Goal: Information Seeking & Learning: Learn about a topic

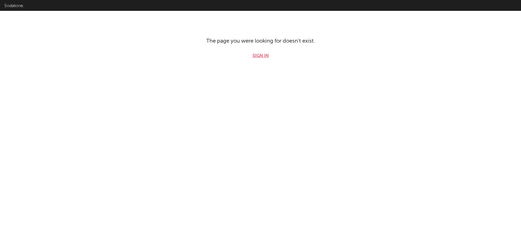
click at [265, 57] on link "Sign in" at bounding box center [261, 56] width 16 height 7
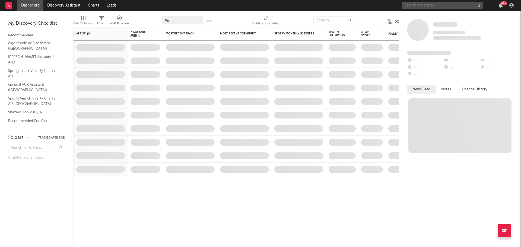
click at [429, 4] on input "text" at bounding box center [442, 5] width 81 height 7
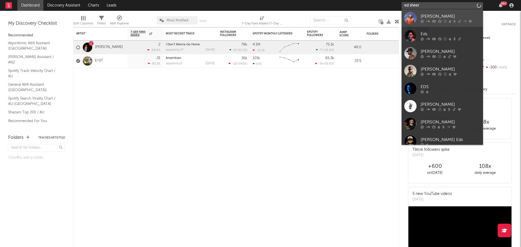
type input "ed sheer"
click at [441, 19] on div "[PERSON_NAME]" at bounding box center [451, 16] width 60 height 7
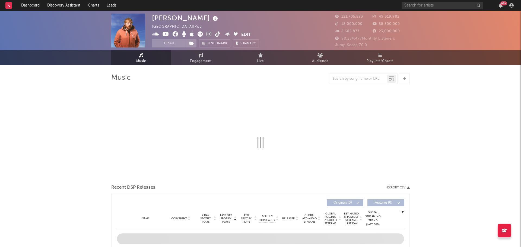
select select "6m"
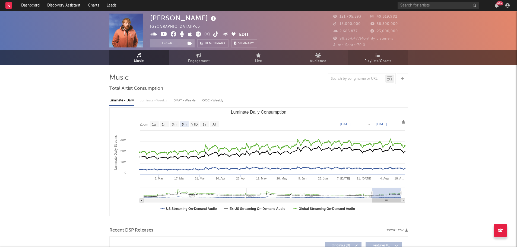
click at [387, 59] on span "Playlists/Charts" at bounding box center [378, 61] width 27 height 7
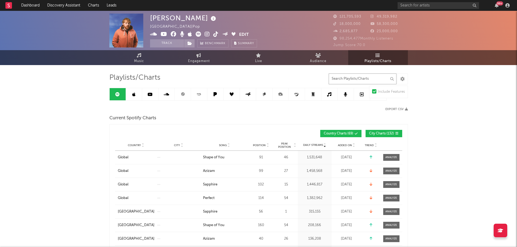
click at [361, 80] on input "text" at bounding box center [363, 79] width 68 height 11
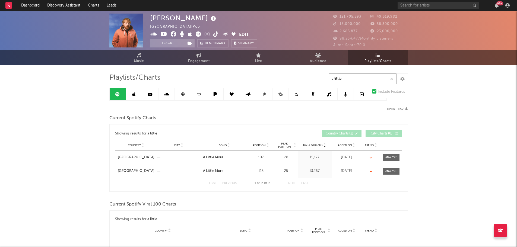
type input "a little"
